Goal: Task Accomplishment & Management: Manage account settings

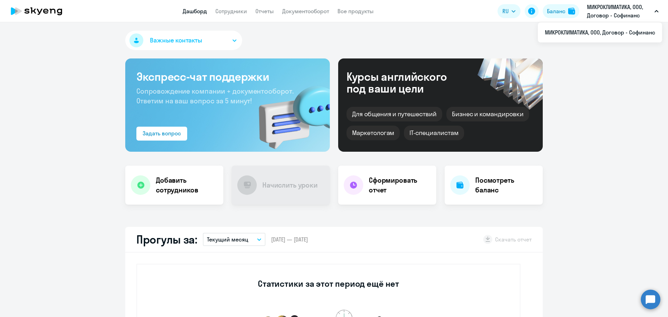
click at [610, 10] on p "МИКРОКЛИМАТИКА, ООО, Договор - Софинанс" at bounding box center [619, 11] width 65 height 17
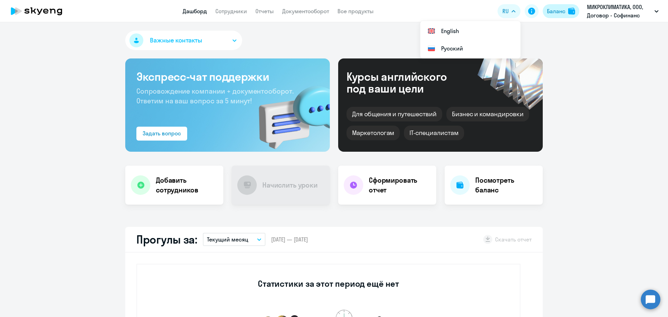
click at [557, 9] on div "Баланс" at bounding box center [556, 11] width 18 height 8
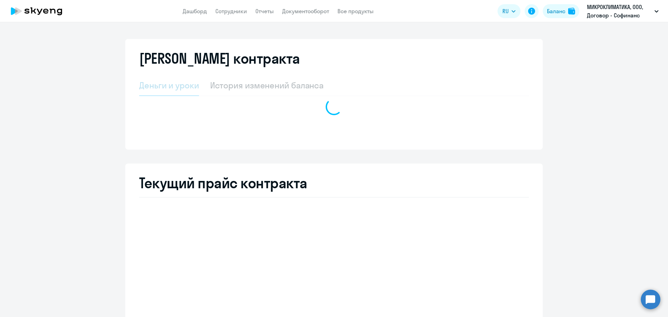
select select "english_adult_not_native_speaker"
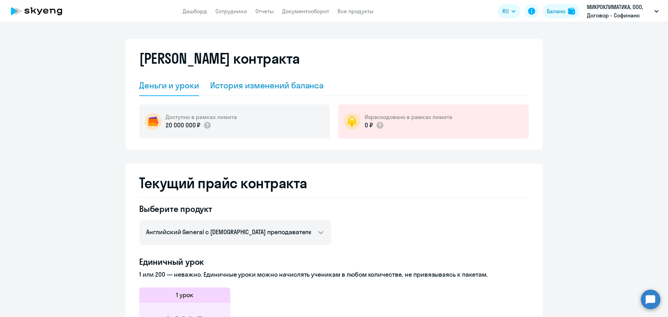
click at [226, 88] on div "История изменений баланса" at bounding box center [267, 85] width 114 height 11
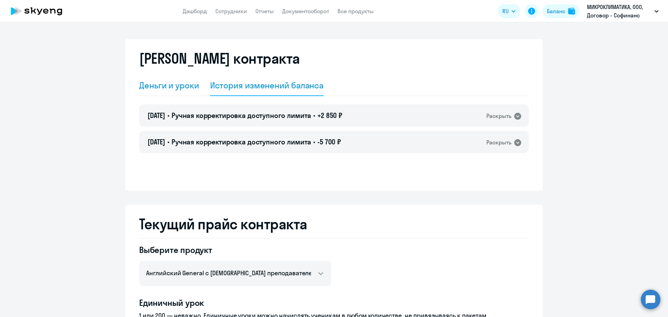
click at [179, 84] on div "Деньги и уроки" at bounding box center [169, 85] width 60 height 11
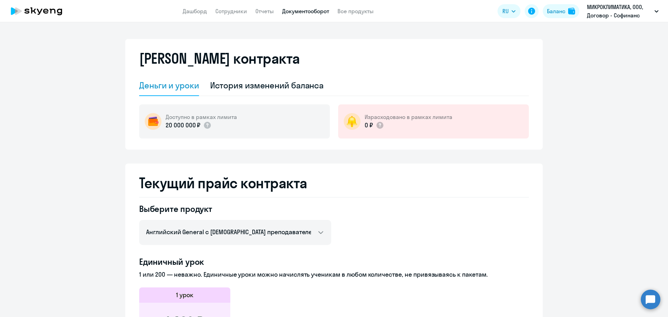
click at [319, 11] on link "Документооборот" at bounding box center [305, 11] width 47 height 7
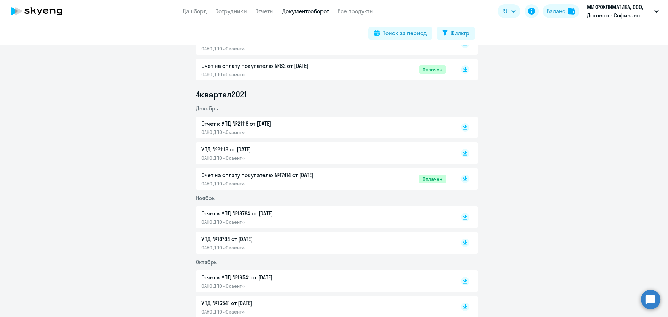
scroll to position [661, 0]
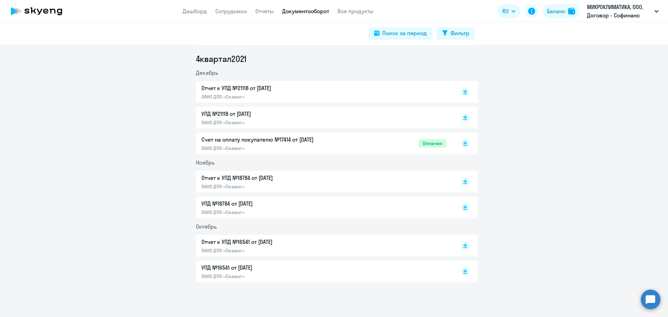
click at [315, 145] on p "ОАНО ДПО «Скаенг»" at bounding box center [274, 148] width 146 height 6
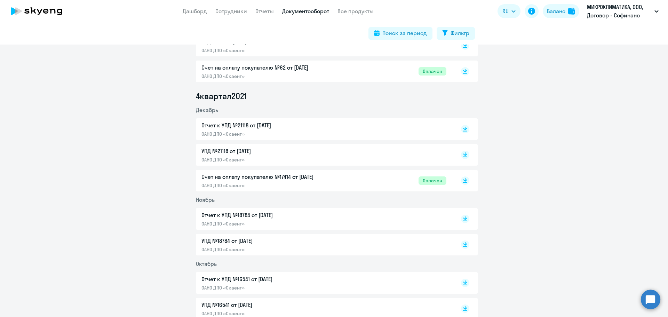
scroll to position [522, 0]
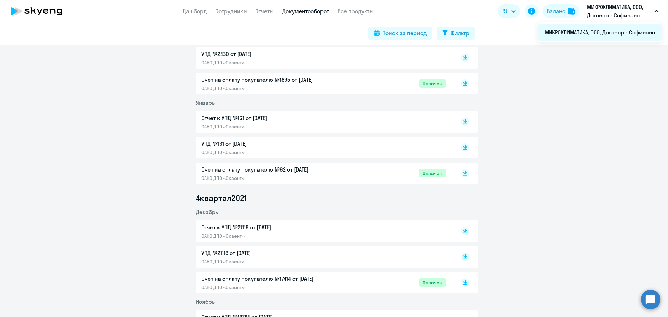
click at [594, 29] on li "МИКРОКЛИМАТИКА, ООО, Договор - Софинанс" at bounding box center [600, 32] width 124 height 17
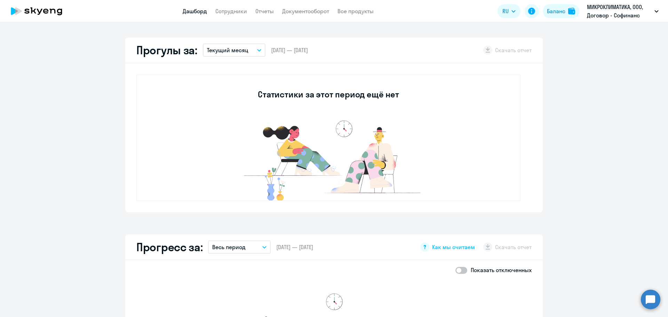
scroll to position [62, 0]
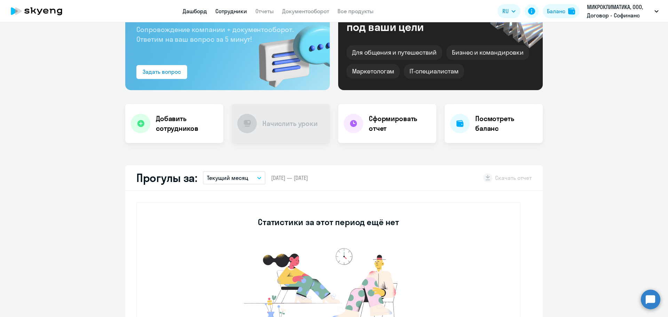
click at [230, 12] on link "Сотрудники" at bounding box center [231, 11] width 32 height 7
select select "30"
